Goal: Task Accomplishment & Management: Use online tool/utility

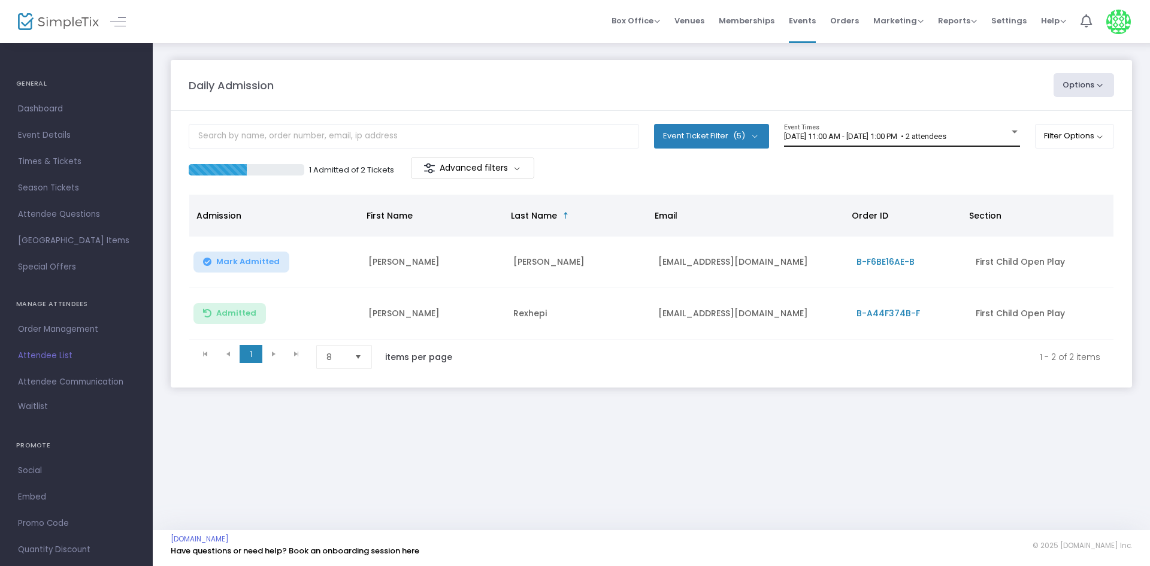
click at [903, 134] on span "[DATE] 11:00 AM - [DATE] 1:00 PM • 2 attendees" at bounding box center [865, 136] width 162 height 9
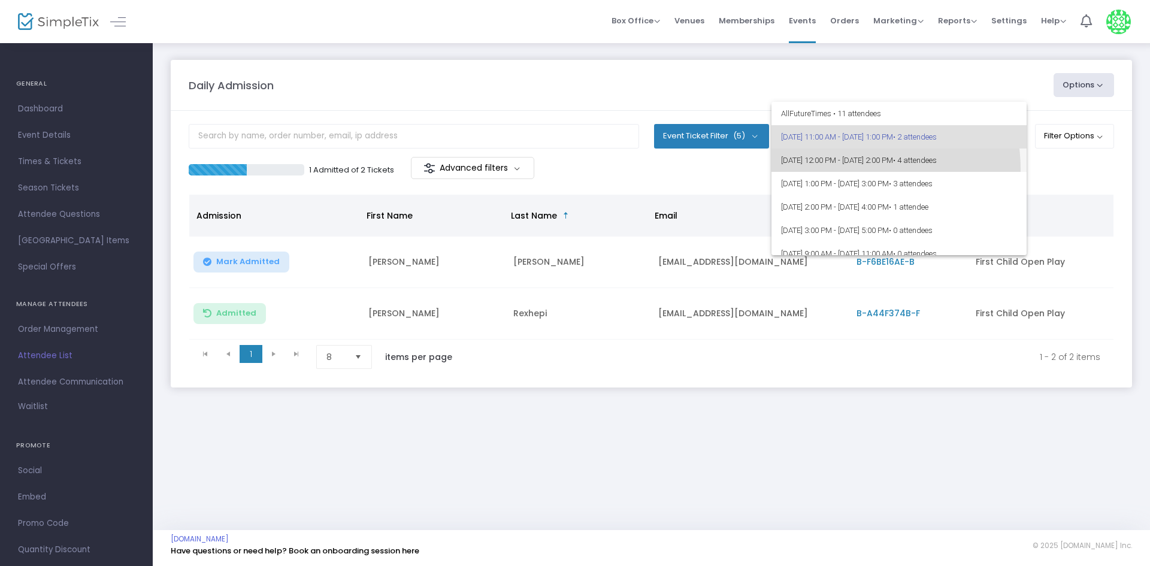
click at [852, 169] on span "[DATE] 12:00 PM - [DATE] 2:00 PM • 4 attendees" at bounding box center [899, 160] width 236 height 23
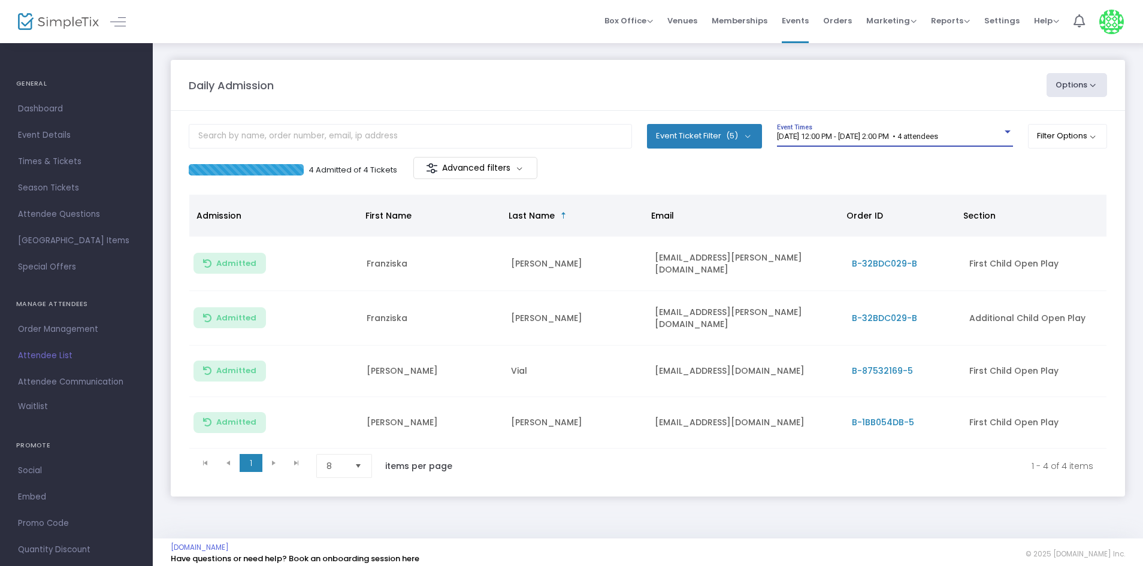
click at [873, 137] on span "[DATE] 12:00 PM - [DATE] 2:00 PM • 4 attendees" at bounding box center [857, 136] width 161 height 9
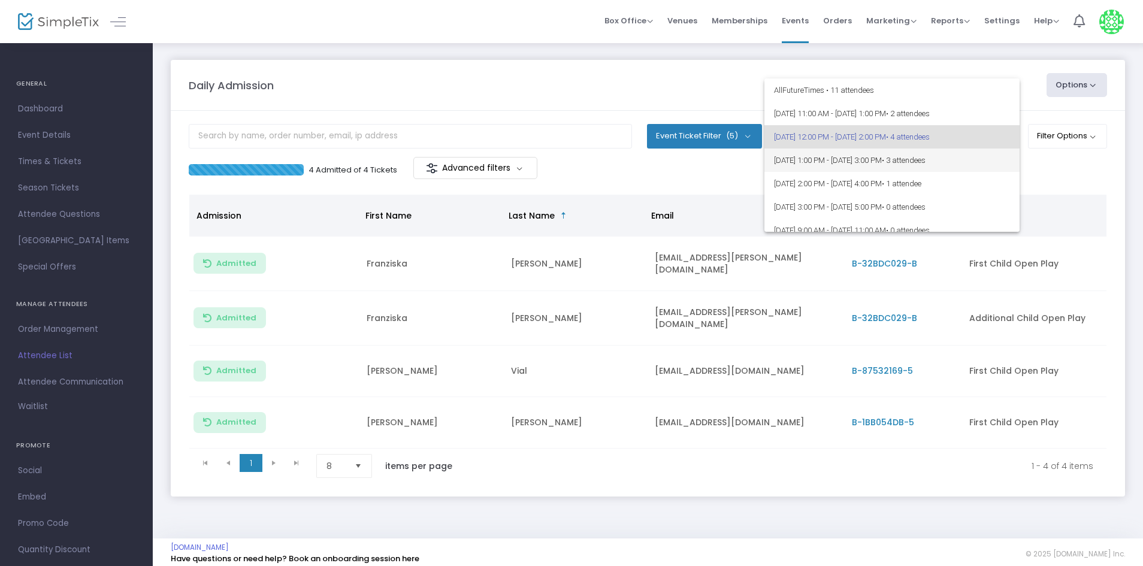
click at [842, 168] on span "[DATE] 1:00 PM - [DATE] 3:00 PM • 3 attendees" at bounding box center [892, 160] width 236 height 23
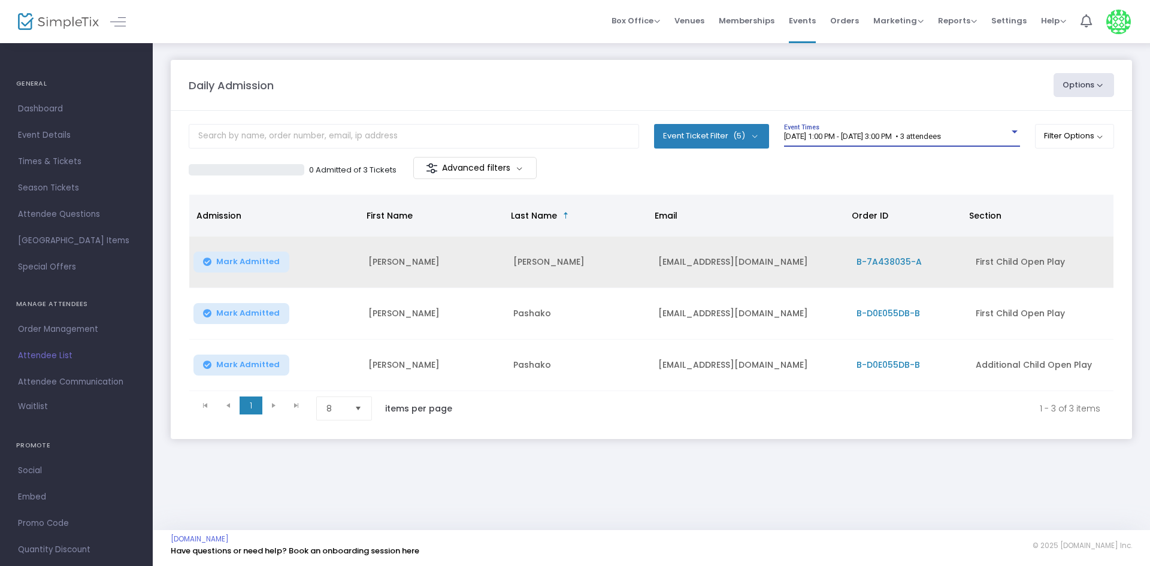
click at [260, 264] on span "Mark Admitted" at bounding box center [247, 262] width 63 height 10
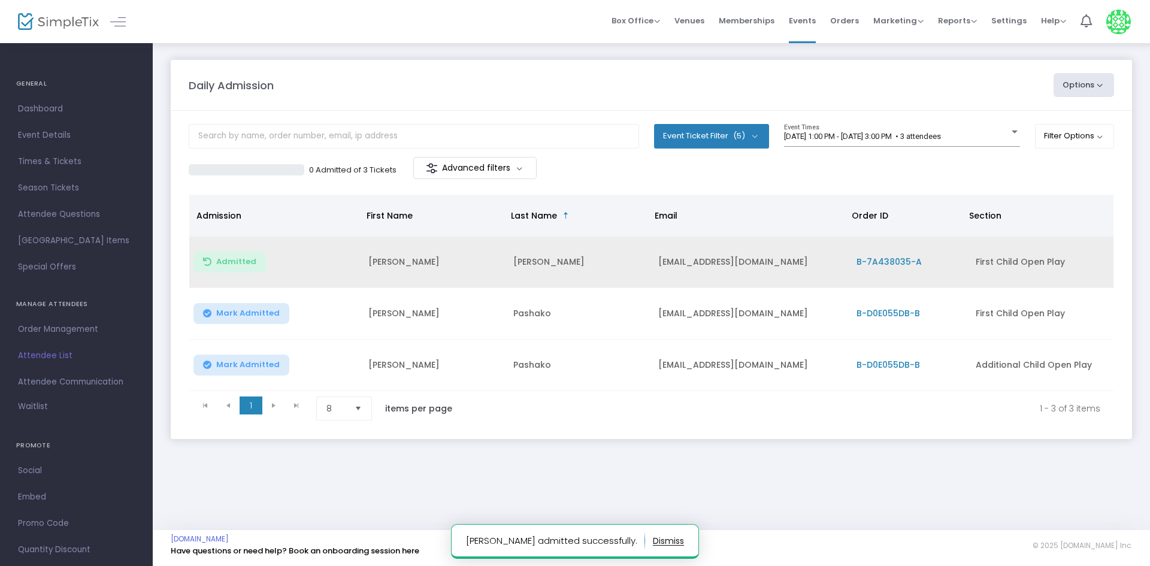
click at [225, 255] on button "Admitted" at bounding box center [229, 262] width 72 height 21
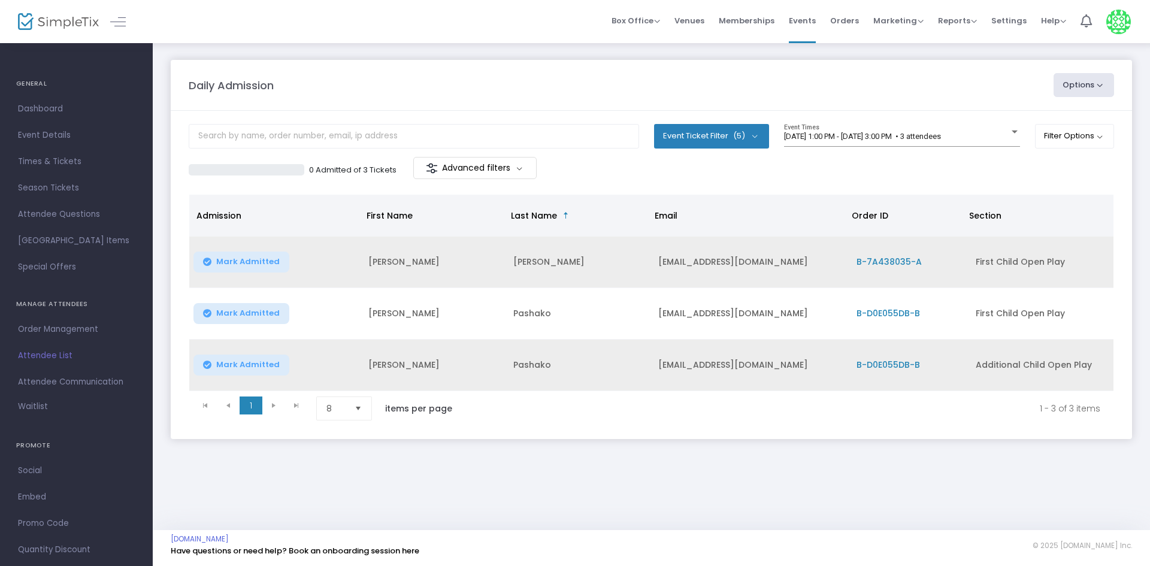
click at [238, 369] on span "Mark Admitted" at bounding box center [247, 365] width 63 height 10
click at [235, 322] on button "Mark Admitted" at bounding box center [241, 313] width 96 height 21
click at [383, 307] on td "[PERSON_NAME]" at bounding box center [433, 314] width 145 height 52
copy td "[PERSON_NAME]"
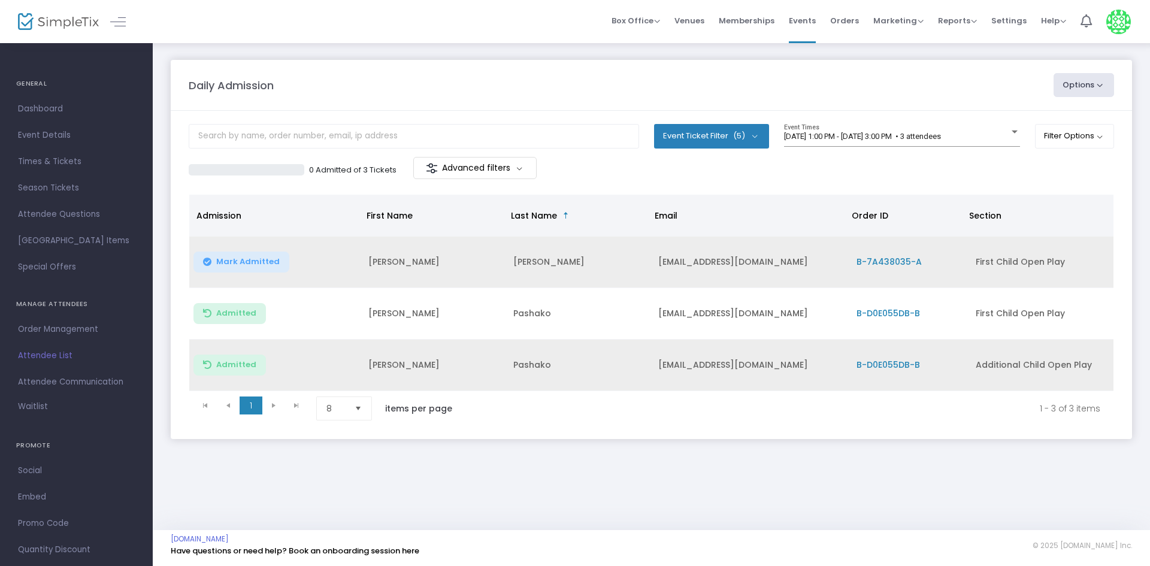
click at [918, 439] on m-panel-content "Event Ticket Filter (5) Select All First Child Open Play Additional Child Open …" at bounding box center [651, 275] width 961 height 328
